Goal: Find contact information: Find contact information

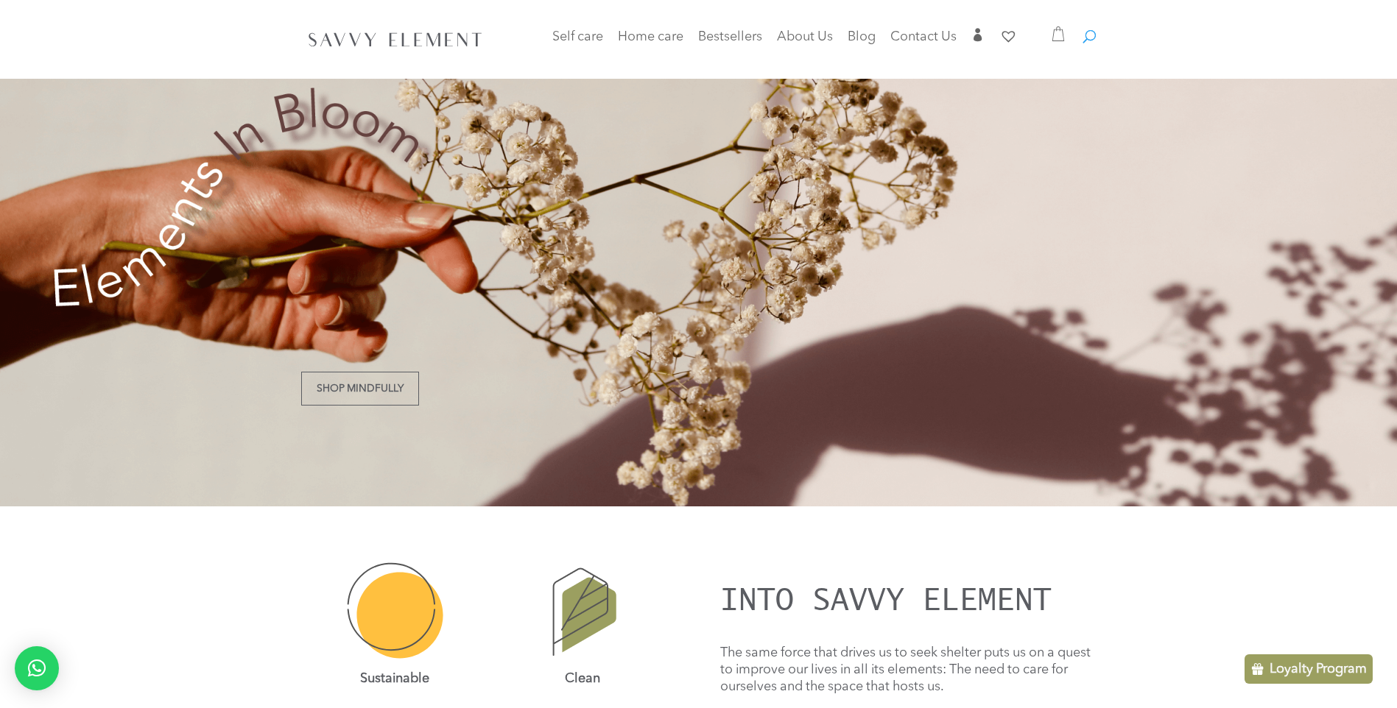
click at [1083, 29] on span at bounding box center [1083, 29] width 0 height 0
type input "*"
type input "*********"
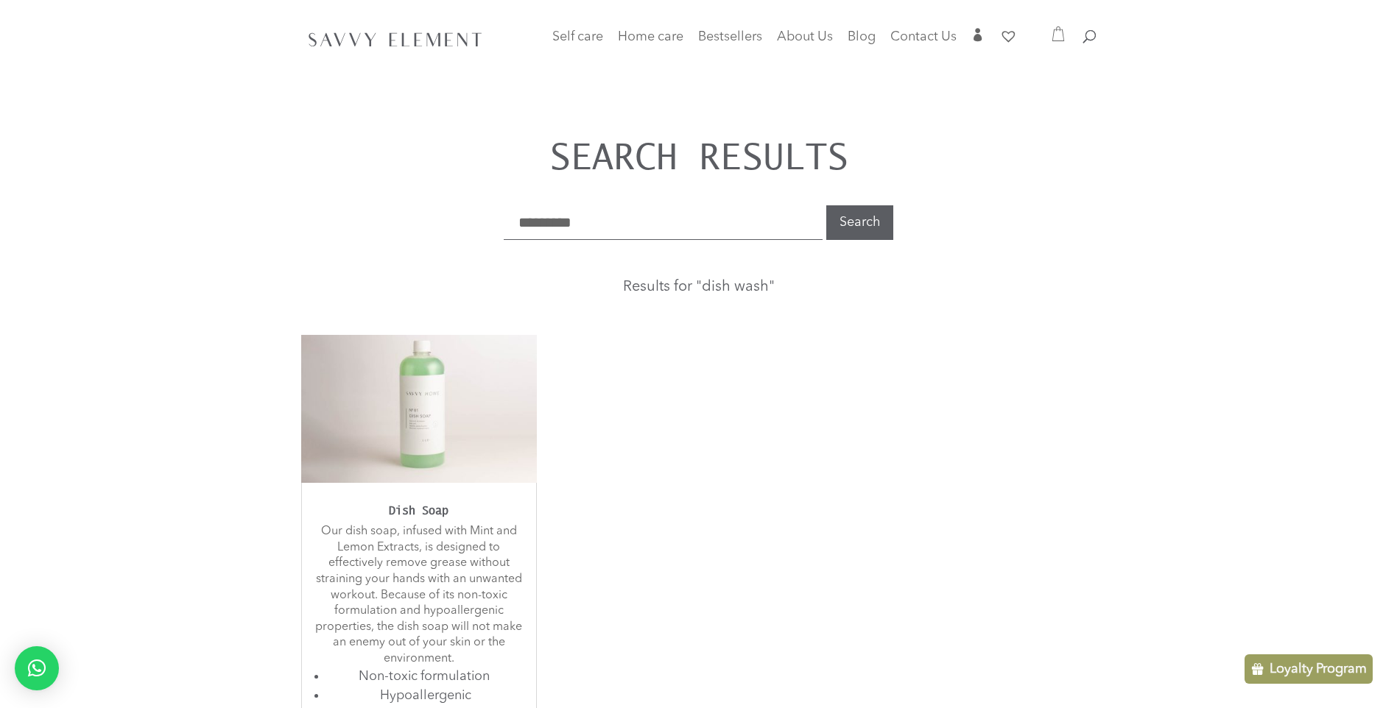
click at [448, 409] on img at bounding box center [419, 408] width 236 height 147
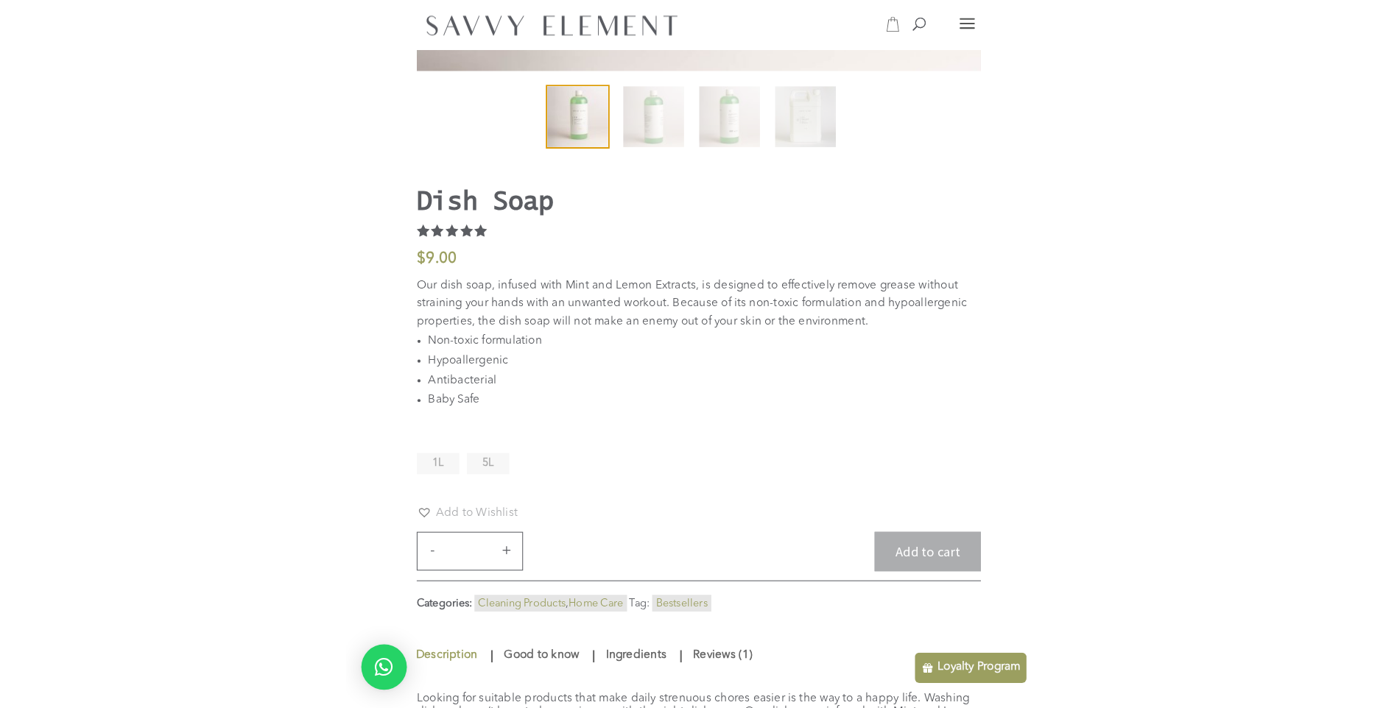
scroll to position [473, 0]
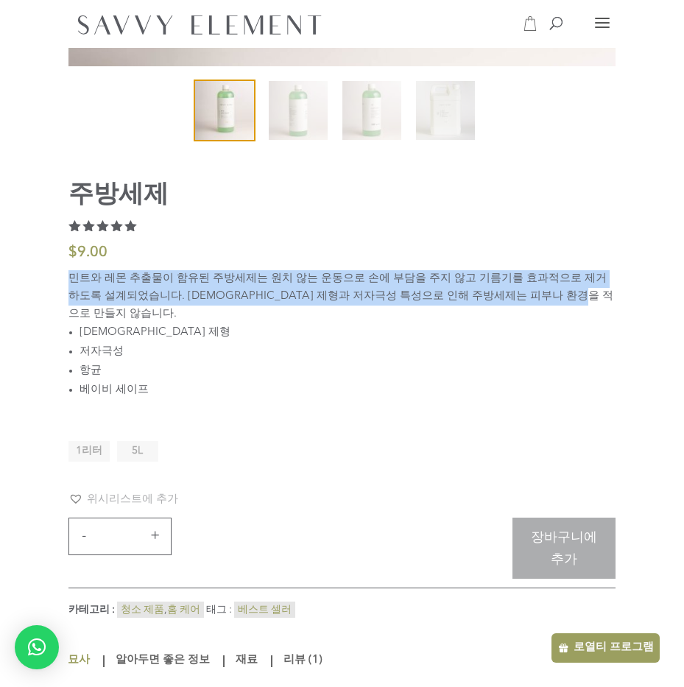
drag, startPoint x: 70, startPoint y: 284, endPoint x: 586, endPoint y: 301, distance: 516.5
click at [586, 301] on p "민트와 레몬 추출물이 함유된 주방세제는 원치 않는 운동으로 손에 부담을 주지 않고 기름기를 효과적으로 제거하도록 설계되었습니다. 무독성 제형과…" at bounding box center [341, 296] width 547 height 53
copy p "민트와 레몬 추출물이 함유된 주방세제는 원치 않는 운동으로 손에 부담을 주지 않고 기름기를 효과적으로 제거하도록 설계되었습니다. 무독성 제형과…"
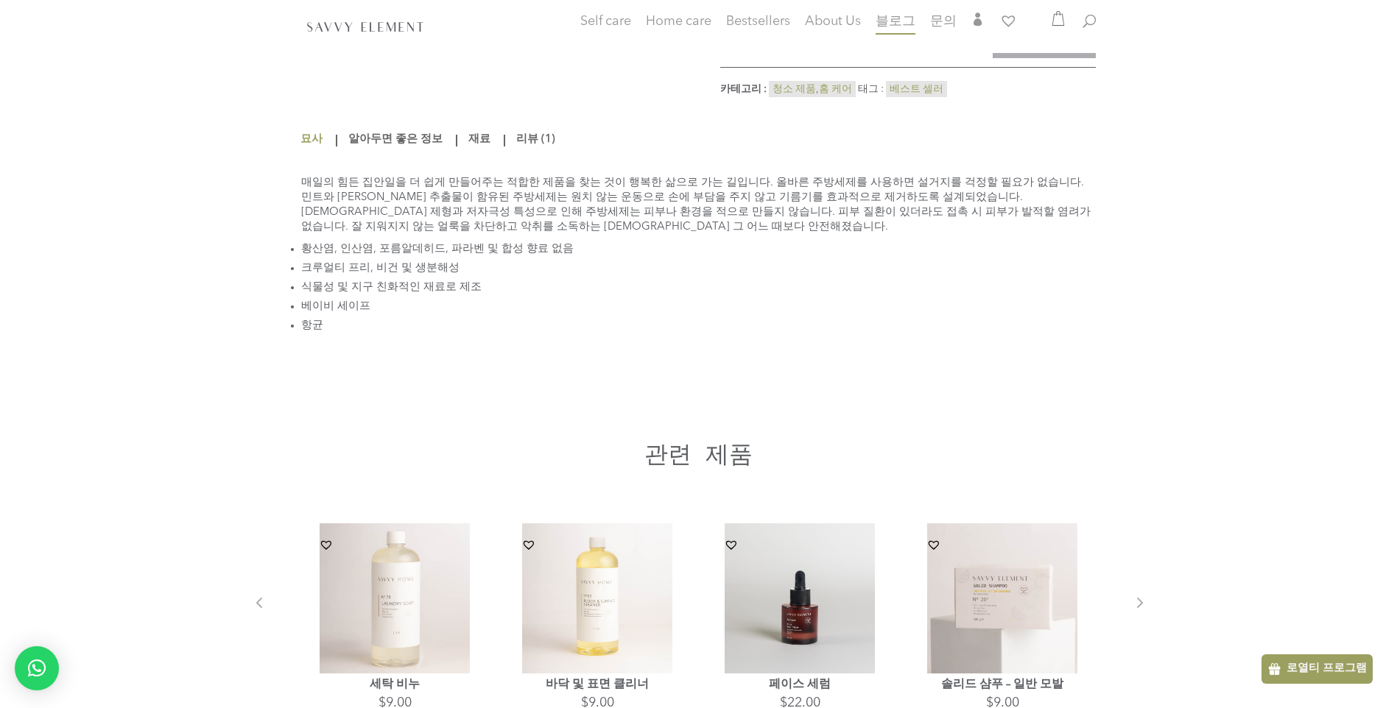
click at [905, 16] on span "블로그" at bounding box center [896, 21] width 40 height 13
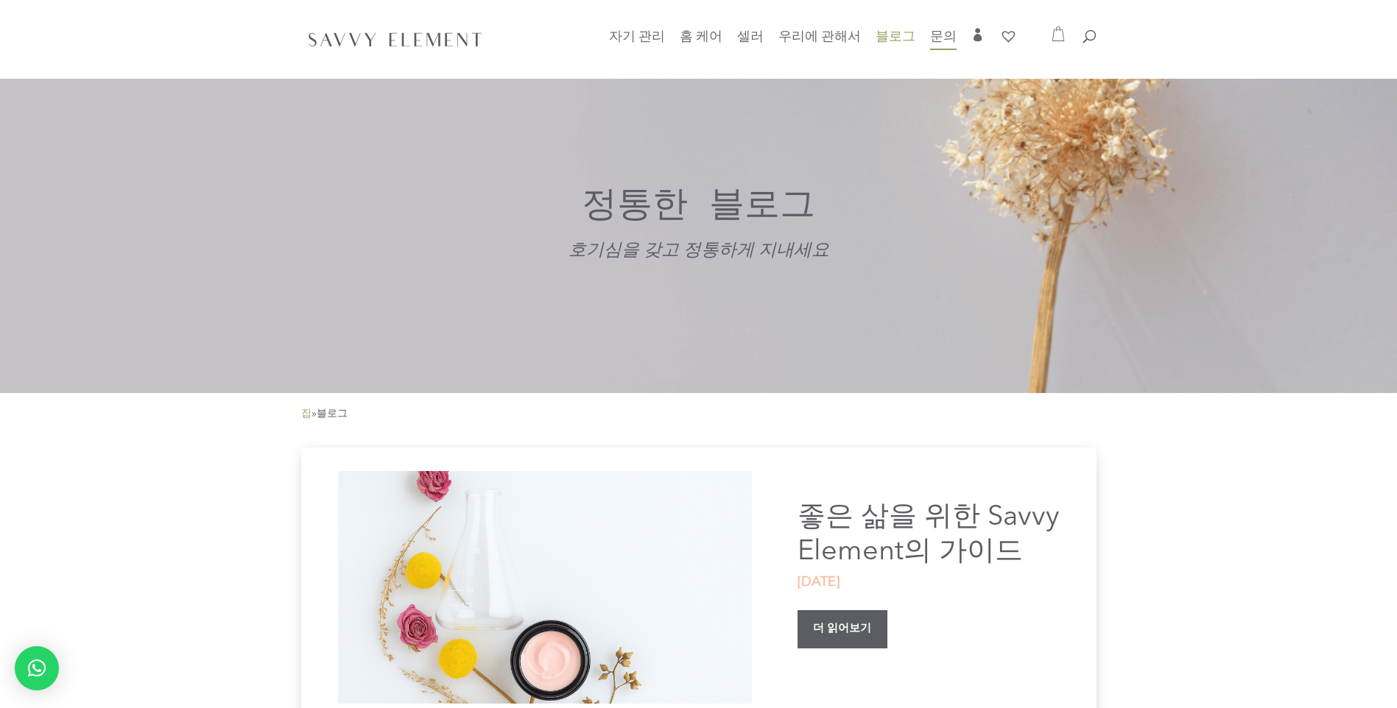
click at [938, 39] on span "문의" at bounding box center [943, 36] width 27 height 13
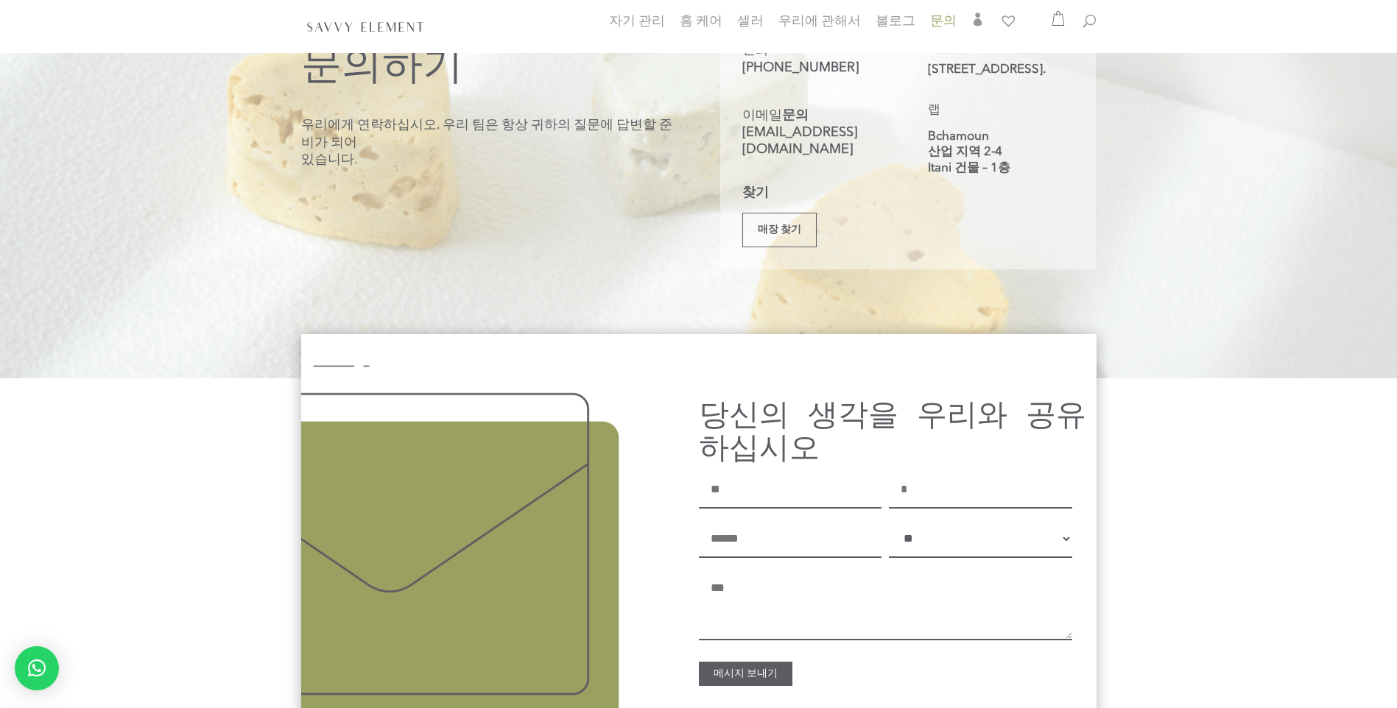
scroll to position [177, 0]
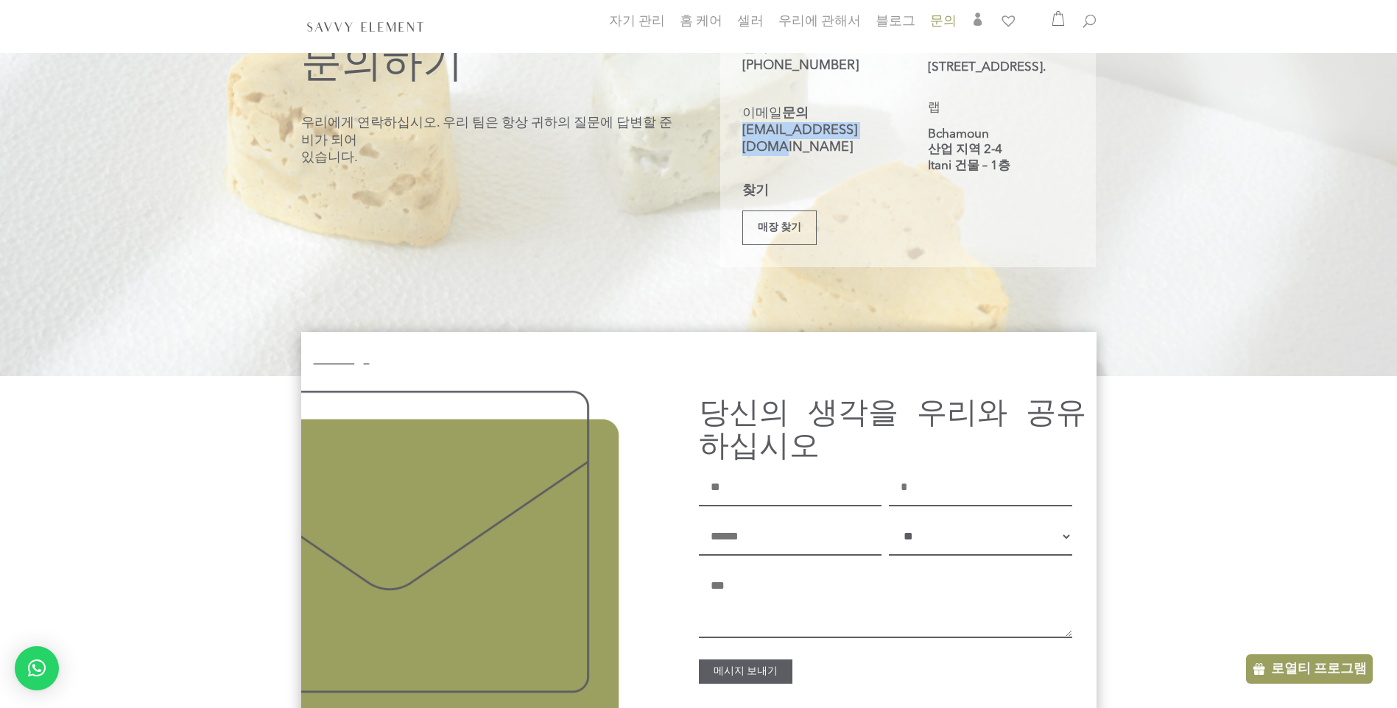
drag, startPoint x: 737, startPoint y: 135, endPoint x: 883, endPoint y: 132, distance: 145.8
click at [883, 132] on div "문의하기 전화 +961 81 827 644 이메일 문의 info@savvyelement.co 찾기 매장 찾기 본부 사무실 아크라피에 4878 …" at bounding box center [908, 123] width 376 height 288
copy link "info@savvyelement.co"
